Goal: Information Seeking & Learning: Learn about a topic

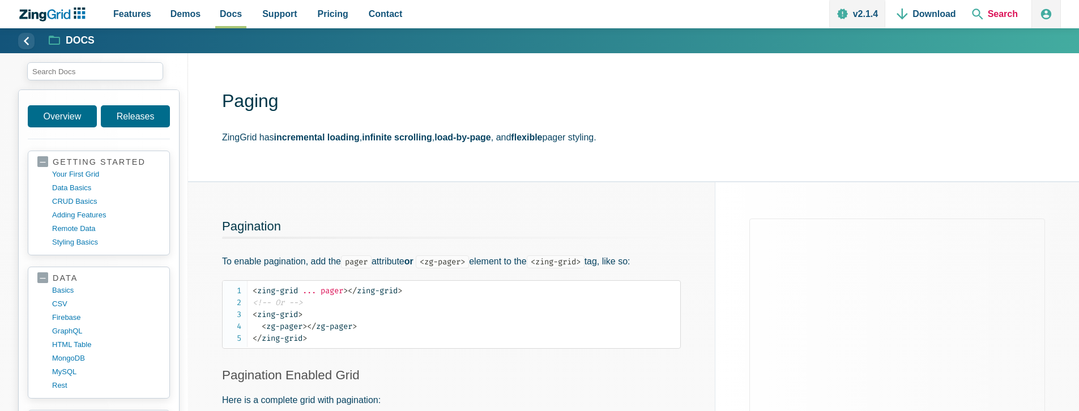
click at [989, 6] on span "Search" at bounding box center [994, 14] width 55 height 28
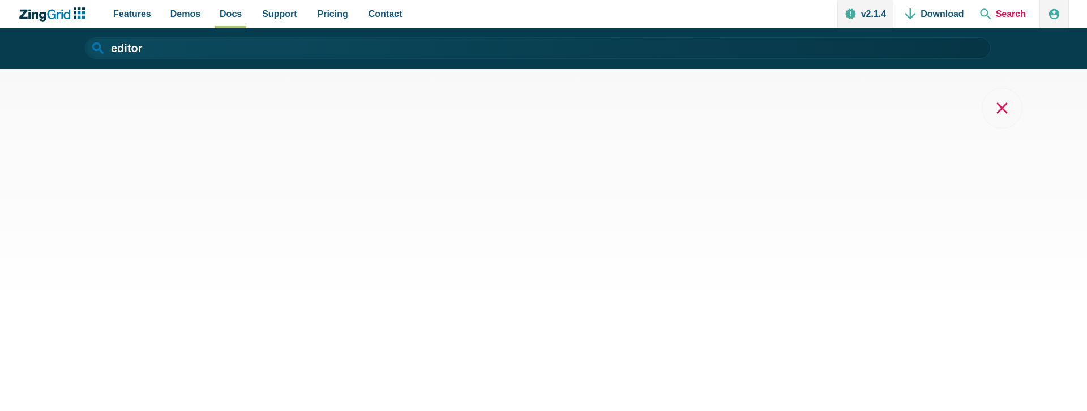
type input "editor"
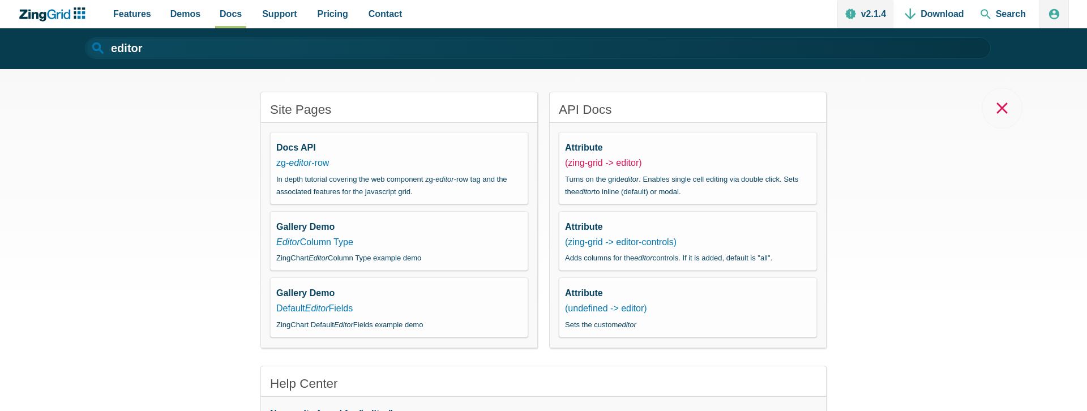
click at [604, 161] on link "(zing-grid -> editor)" at bounding box center [603, 163] width 77 height 10
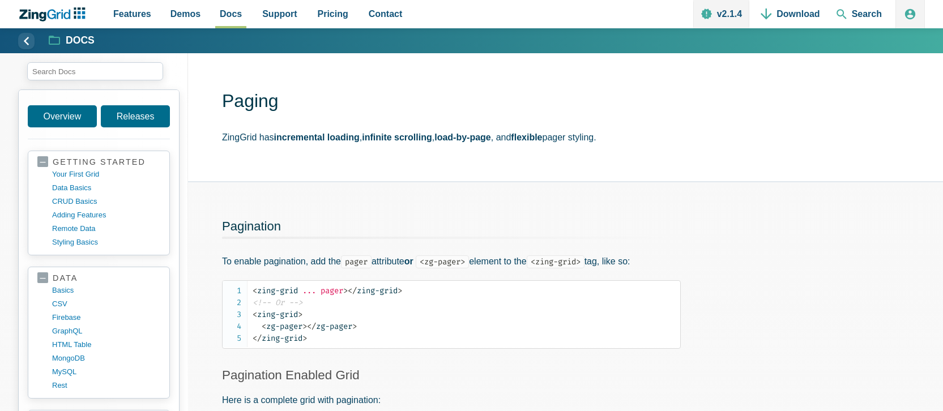
click at [502, 224] on h2 "Pagination" at bounding box center [451, 229] width 459 height 21
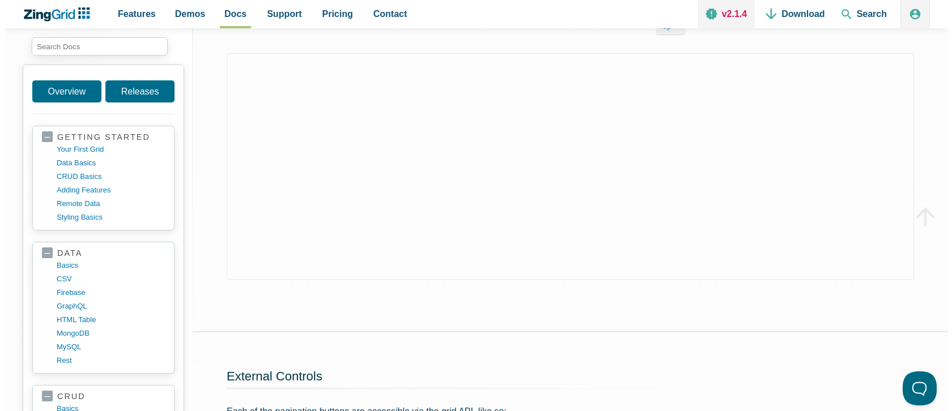
scroll to position [2519, 0]
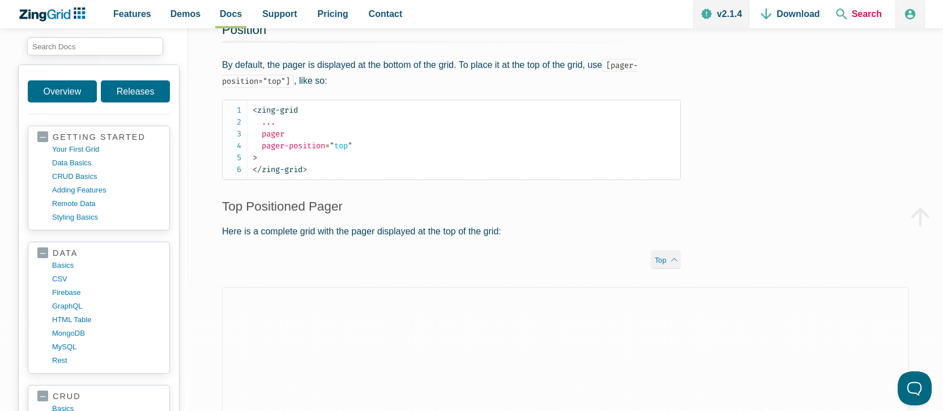
click at [861, 16] on span "Search" at bounding box center [858, 14] width 55 height 28
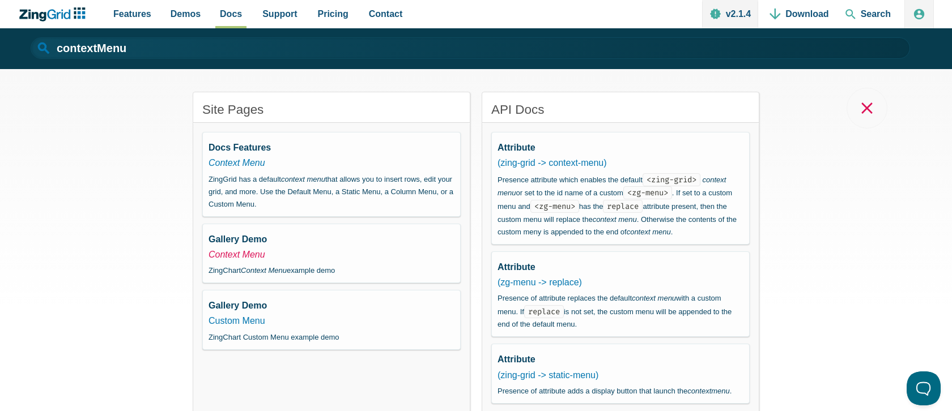
click at [228, 253] on em "Context Menu" at bounding box center [236, 255] width 57 height 10
type input "Context Menu"
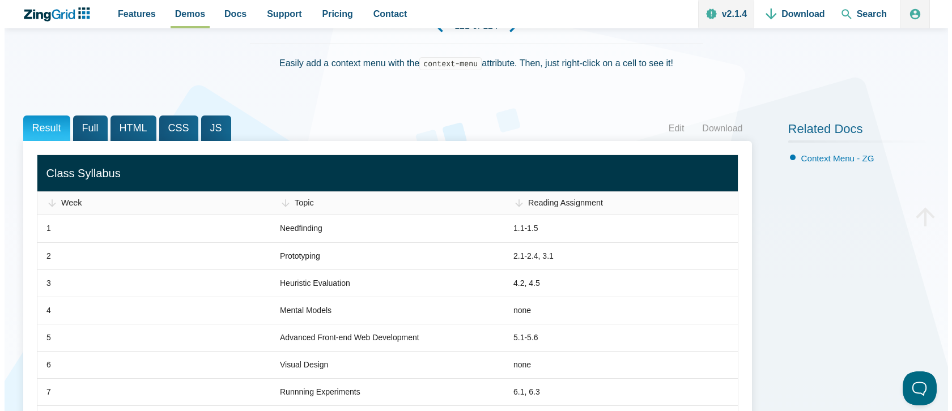
scroll to position [20, 0]
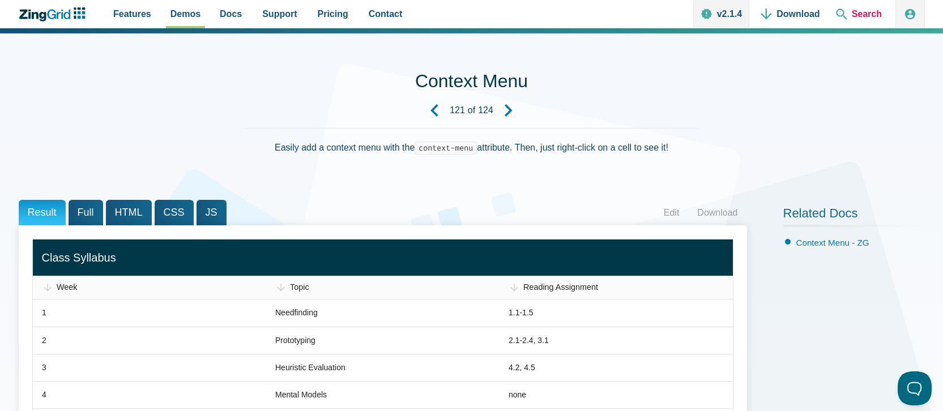
click at [874, 16] on span "Search" at bounding box center [858, 14] width 55 height 28
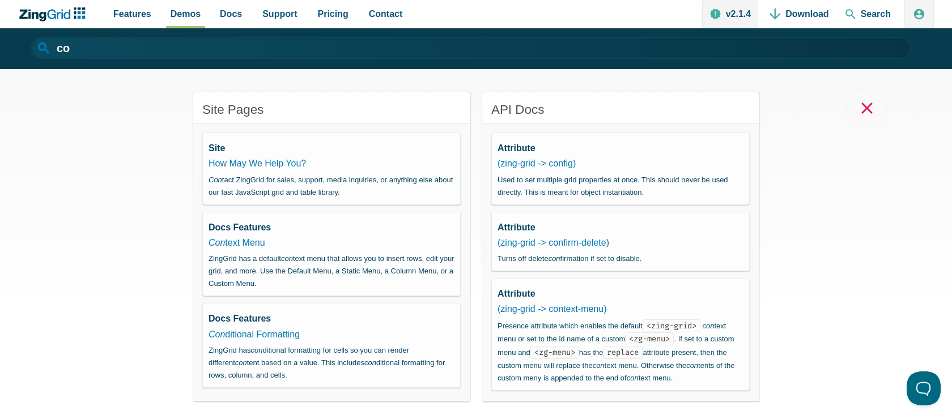
type input "c"
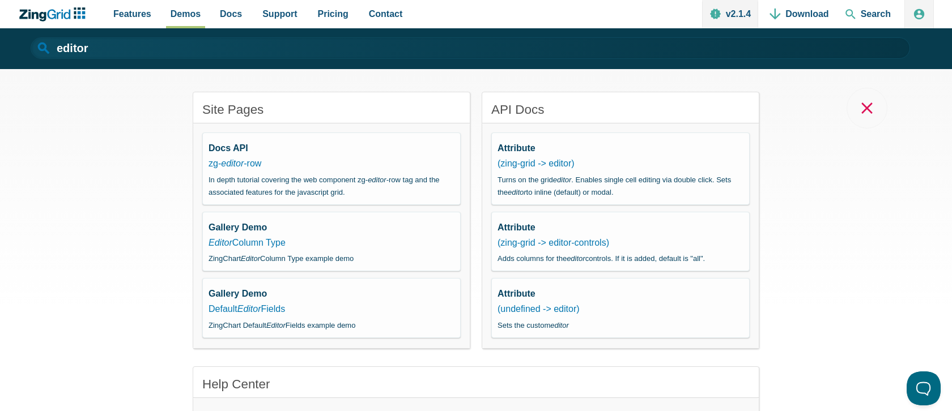
scroll to position [2, 0]
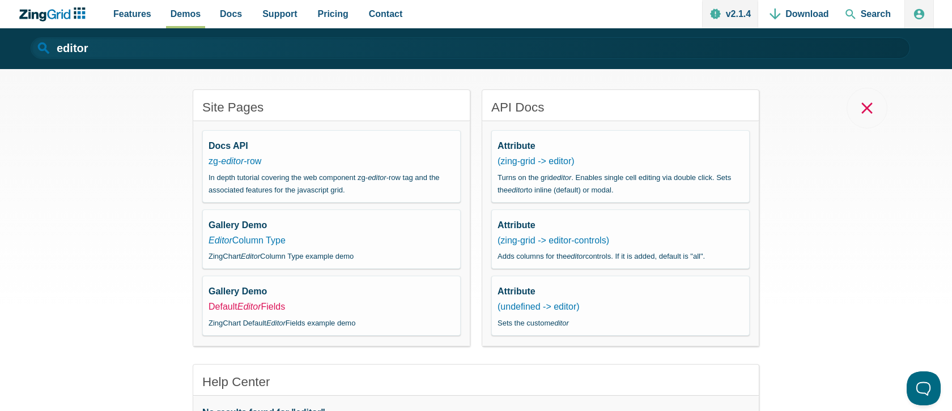
click at [253, 310] on em "Editor" at bounding box center [249, 307] width 24 height 10
type input "Default Editor Fields"
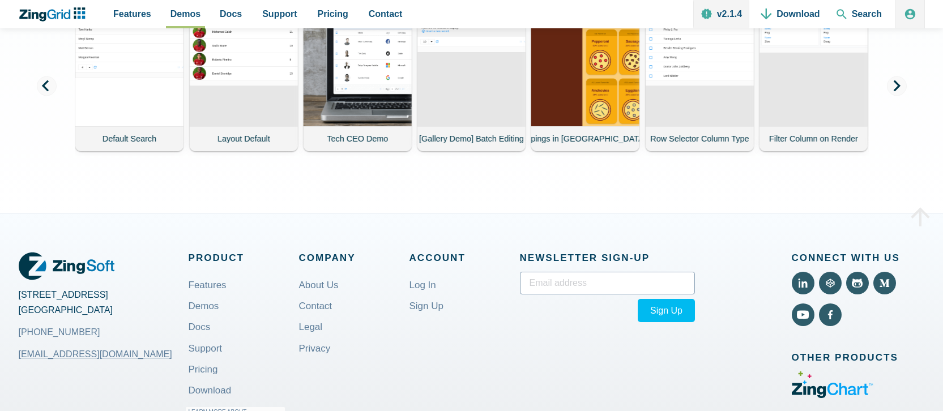
scroll to position [676, 0]
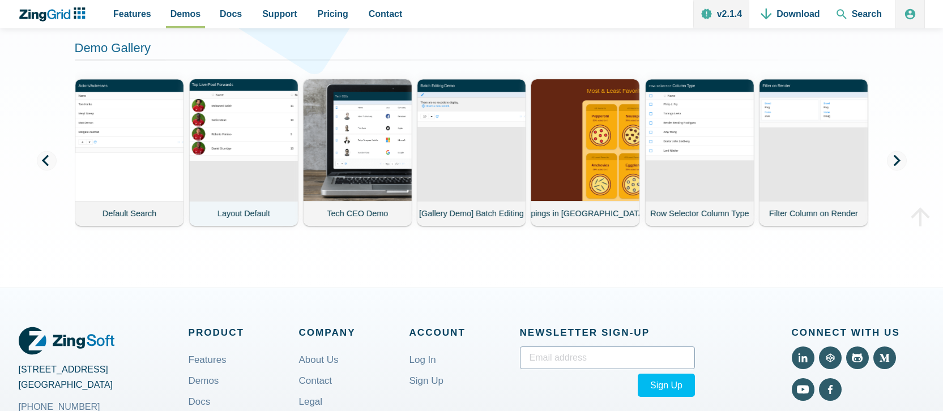
click at [255, 187] on demo-card-image "App Content" at bounding box center [243, 140] width 110 height 124
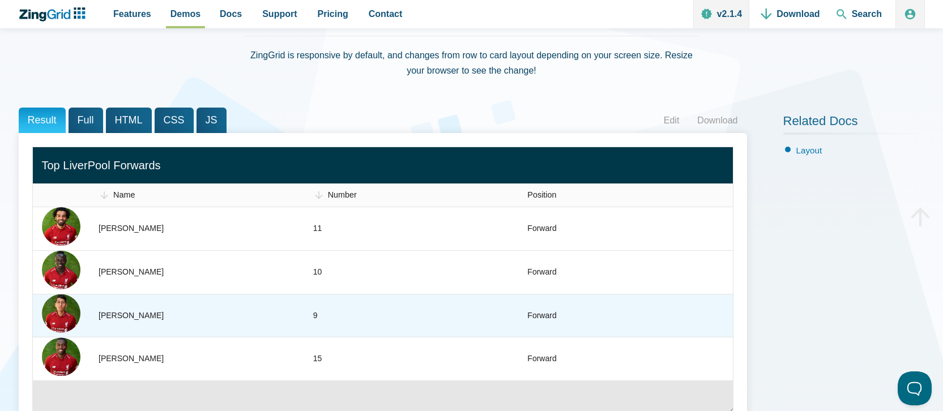
scroll to position [111, 0]
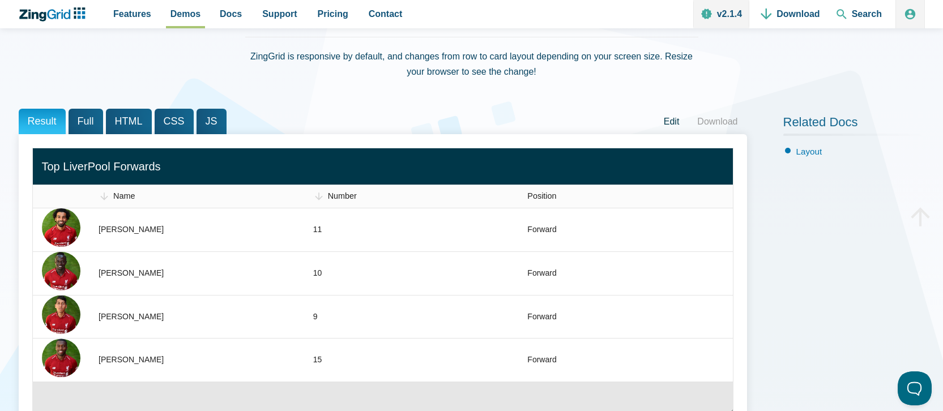
click at [676, 117] on link "Edit" at bounding box center [672, 121] width 34 height 17
